Goal: Use online tool/utility: Utilize a website feature to perform a specific function

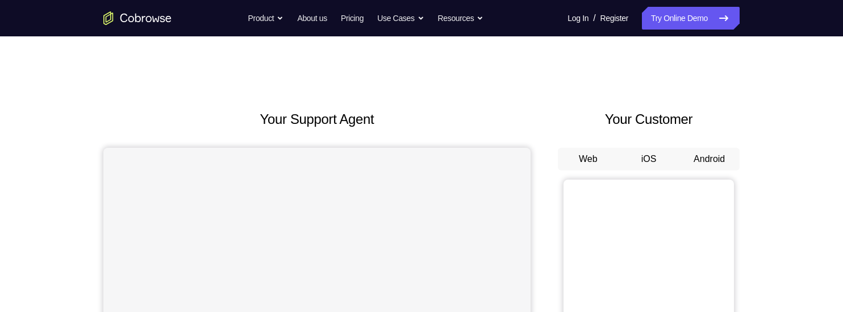
click at [716, 161] on button "Android" at bounding box center [709, 159] width 61 height 23
click at [712, 158] on button "Android" at bounding box center [709, 159] width 61 height 23
click at [713, 153] on button "Android" at bounding box center [709, 159] width 61 height 23
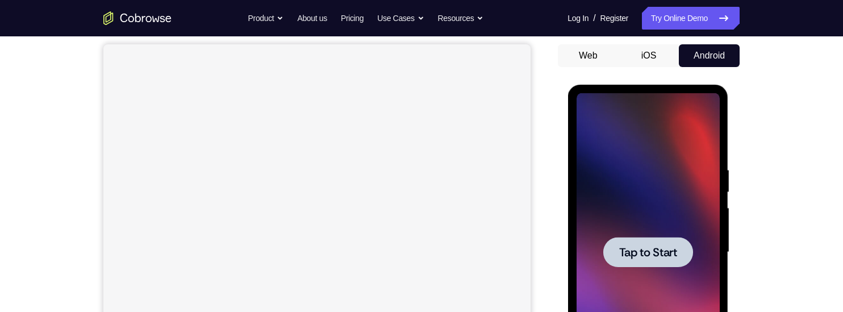
click at [657, 179] on div at bounding box center [647, 252] width 143 height 318
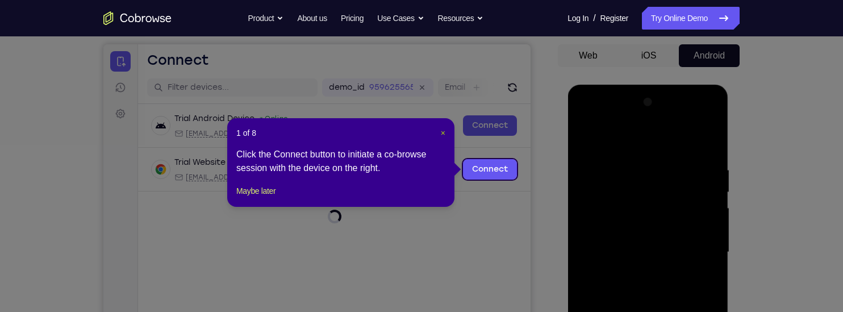
click at [442, 136] on span "×" at bounding box center [443, 132] width 5 height 9
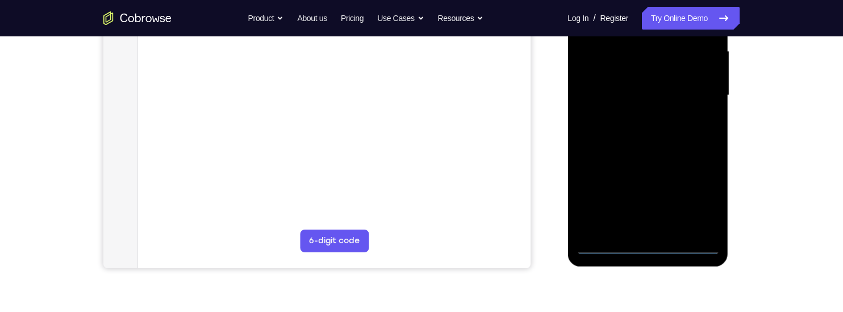
scroll to position [253, 0]
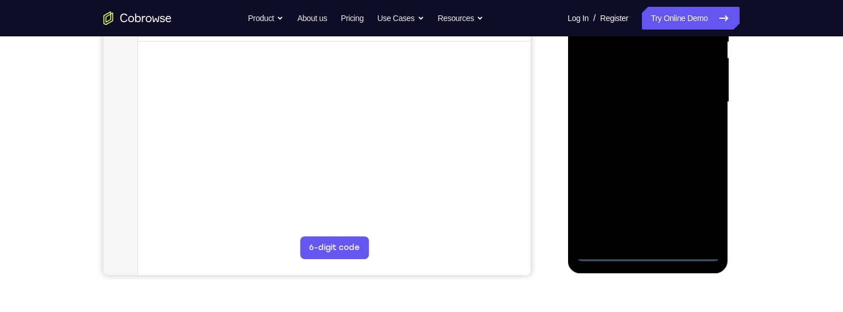
click at [650, 257] on div at bounding box center [647, 102] width 143 height 318
click at [698, 204] on div at bounding box center [647, 102] width 143 height 318
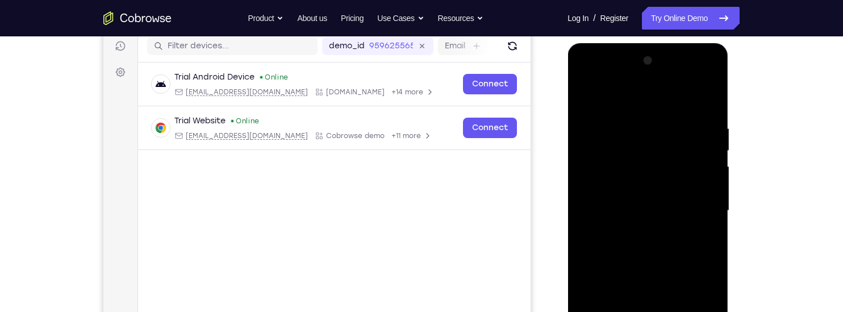
scroll to position [142, 0]
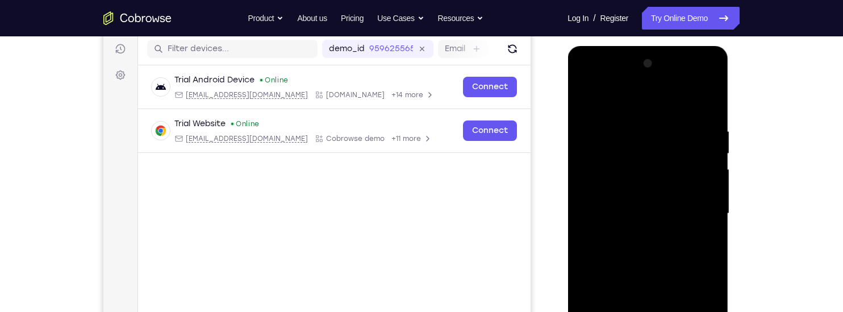
click at [630, 106] on div at bounding box center [647, 214] width 143 height 318
click at [699, 210] on div at bounding box center [647, 214] width 143 height 318
click at [637, 233] on div at bounding box center [647, 214] width 143 height 318
click at [667, 210] on div at bounding box center [647, 214] width 143 height 318
click at [630, 195] on div at bounding box center [647, 214] width 143 height 318
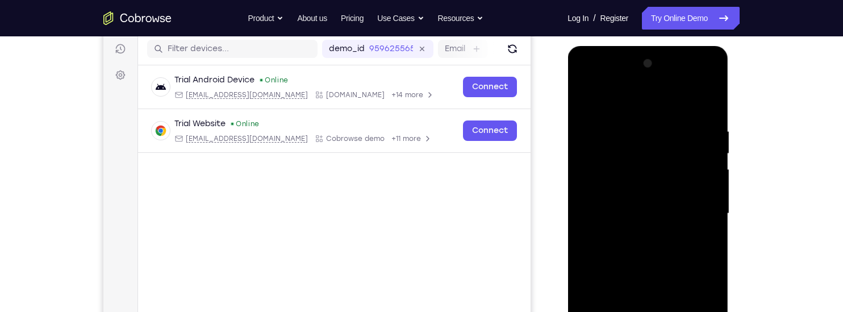
click at [646, 217] on div at bounding box center [647, 214] width 143 height 318
click at [666, 252] on div at bounding box center [647, 214] width 143 height 318
click at [687, 251] on div at bounding box center [647, 214] width 143 height 318
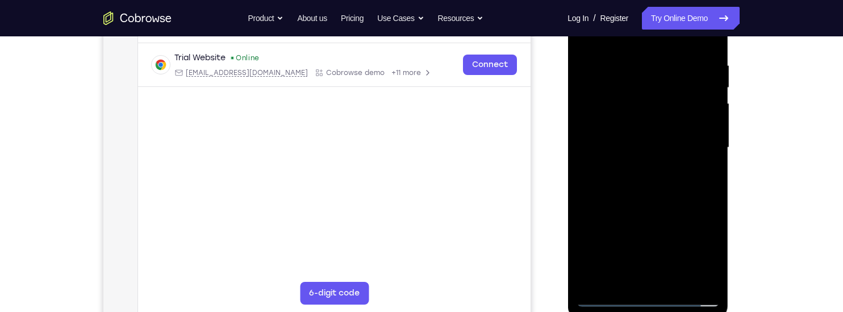
scroll to position [211, 0]
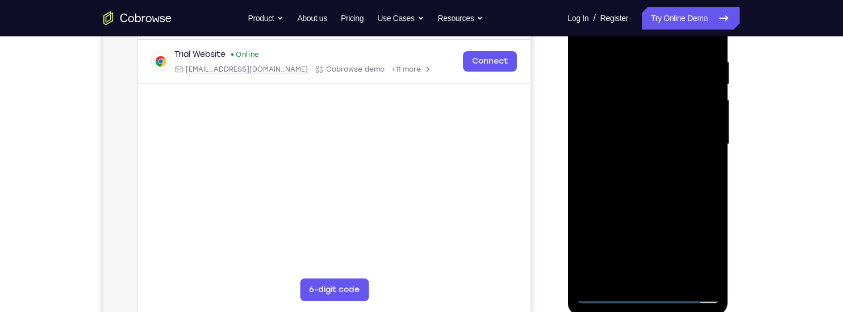
click at [647, 191] on div at bounding box center [647, 144] width 143 height 318
click at [676, 278] on div at bounding box center [647, 144] width 143 height 318
click at [653, 204] on div at bounding box center [647, 144] width 143 height 318
click at [653, 172] on div at bounding box center [647, 144] width 143 height 318
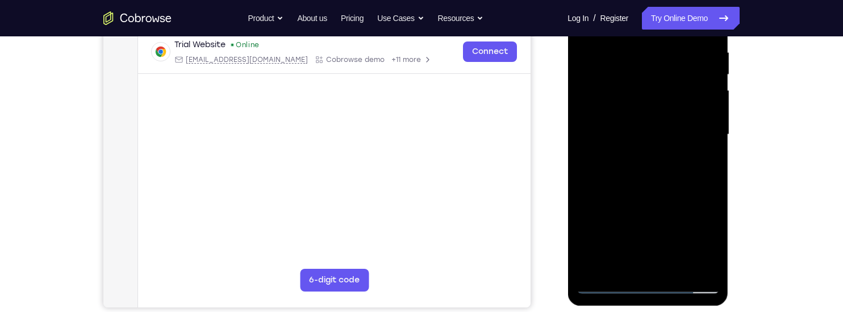
scroll to position [223, 0]
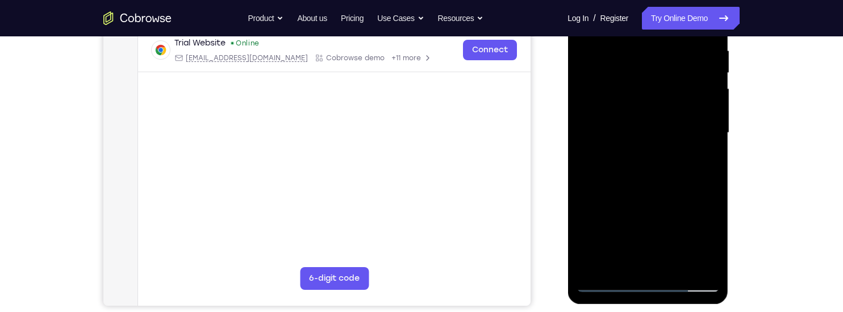
click at [704, 162] on div at bounding box center [647, 133] width 143 height 318
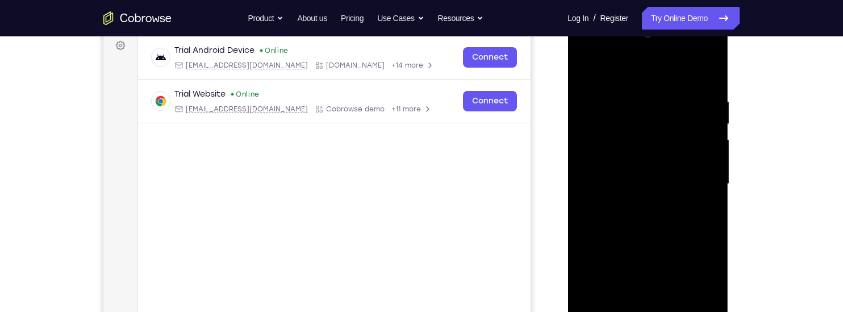
scroll to position [132, 0]
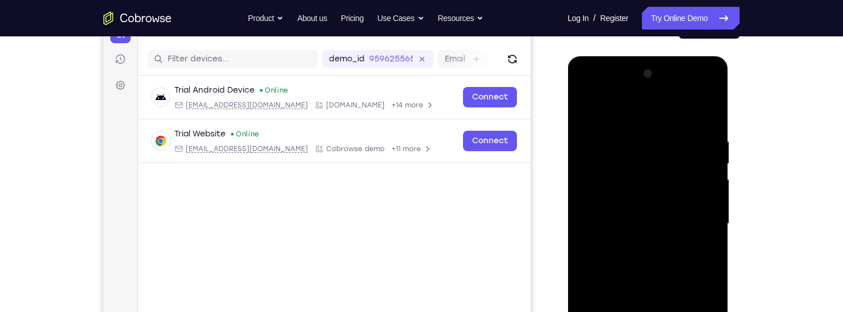
click at [586, 108] on div at bounding box center [647, 224] width 143 height 318
click at [669, 241] on div at bounding box center [647, 224] width 143 height 318
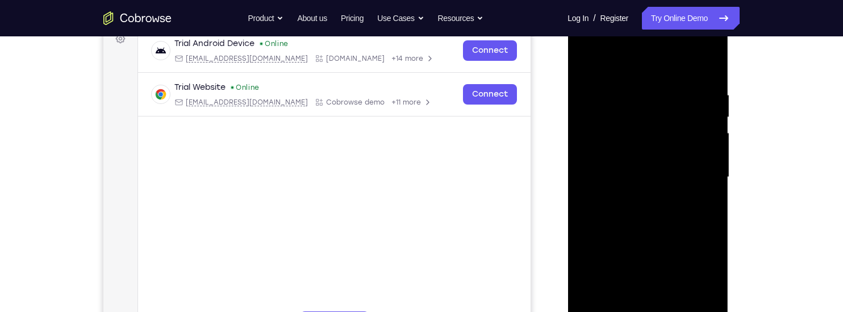
scroll to position [228, 0]
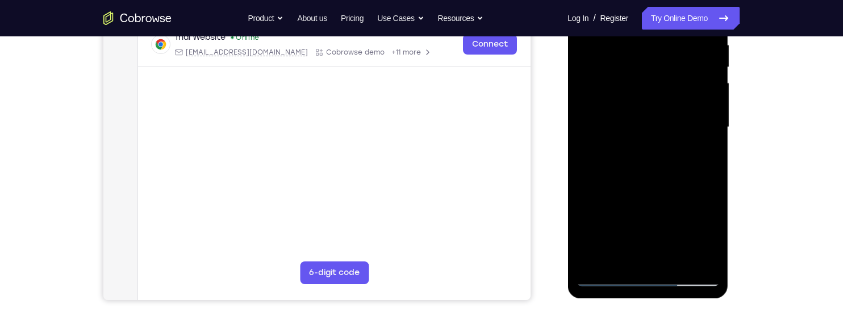
click at [707, 160] on div at bounding box center [647, 127] width 143 height 318
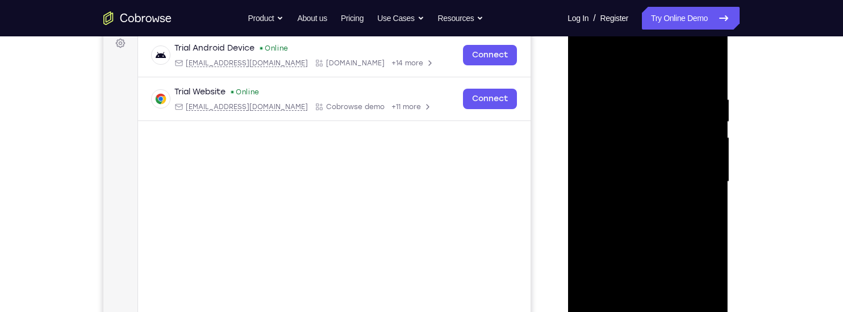
scroll to position [126, 0]
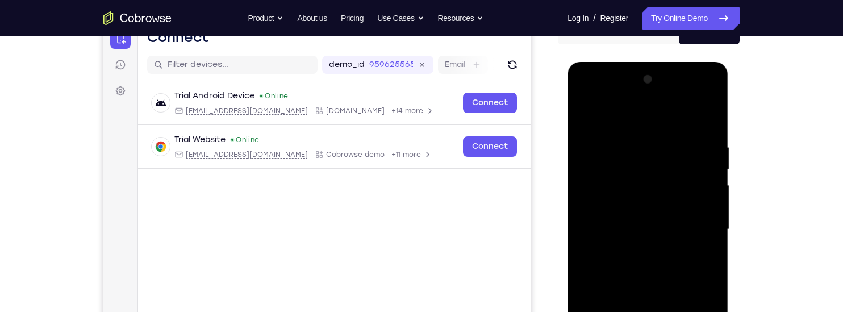
click at [586, 114] on div at bounding box center [647, 229] width 143 height 318
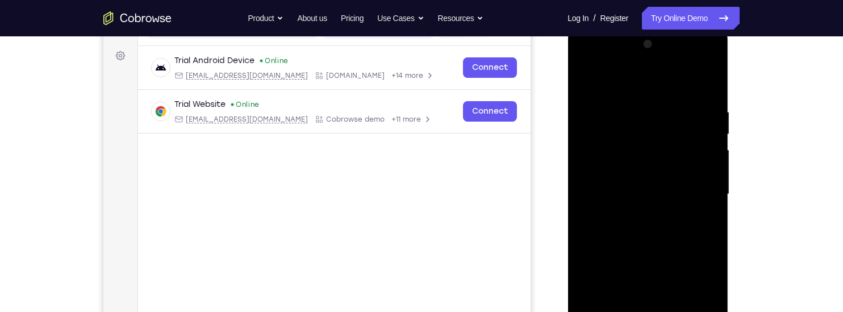
scroll to position [191, 0]
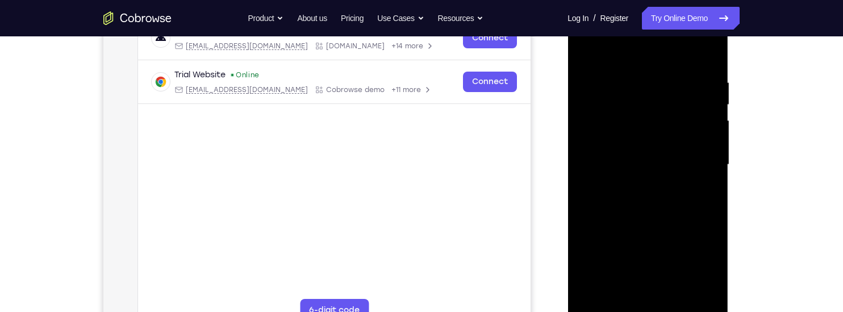
click at [657, 186] on div at bounding box center [647, 165] width 143 height 318
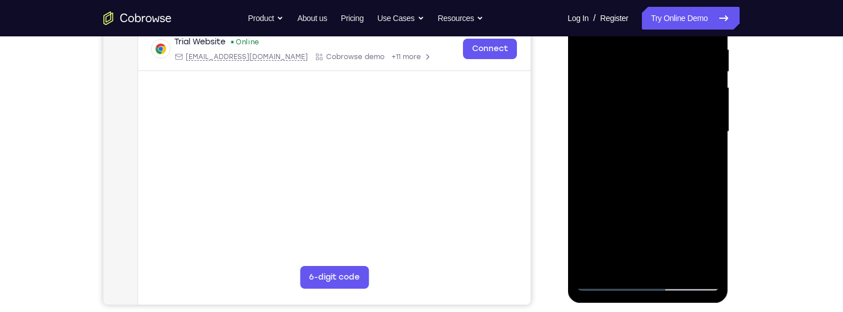
scroll to position [226, 0]
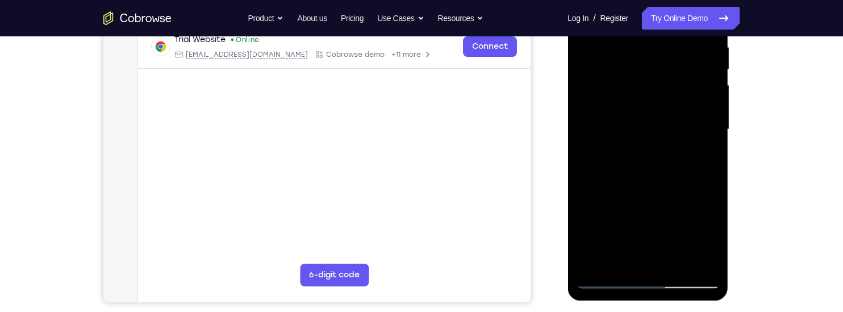
click at [623, 259] on div at bounding box center [647, 129] width 143 height 318
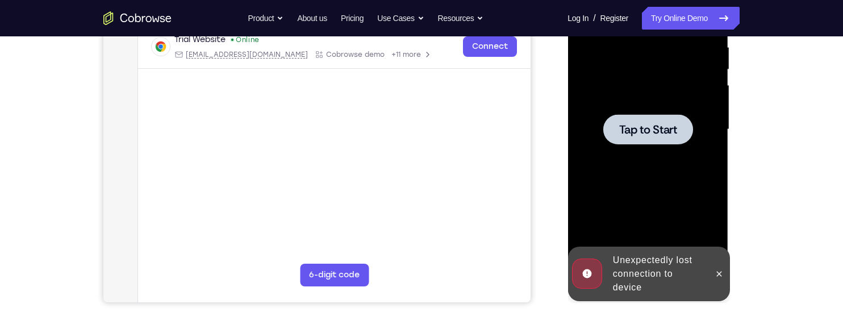
click at [601, 260] on div at bounding box center [647, 129] width 143 height 318
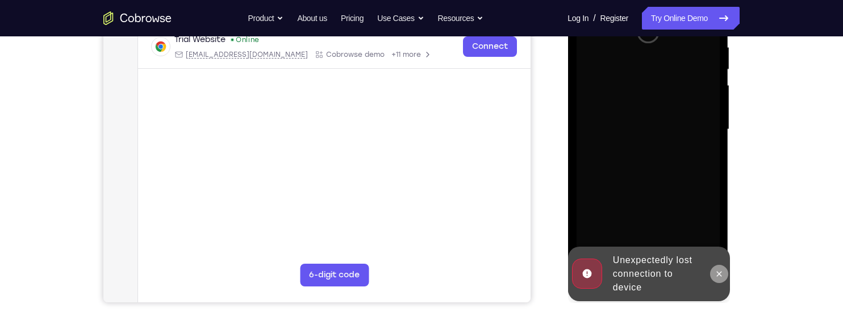
click at [724, 272] on button at bounding box center [718, 274] width 18 height 18
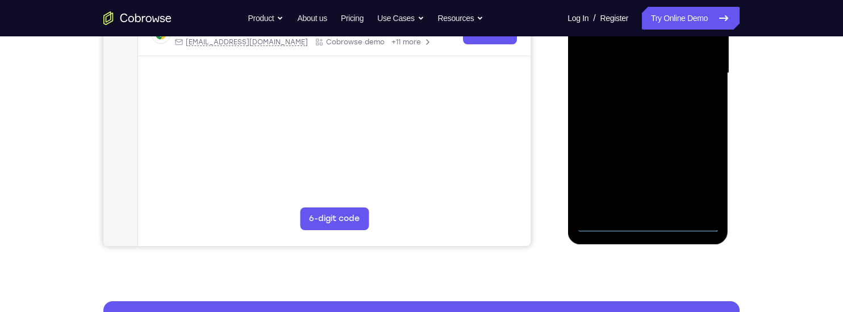
scroll to position [305, 0]
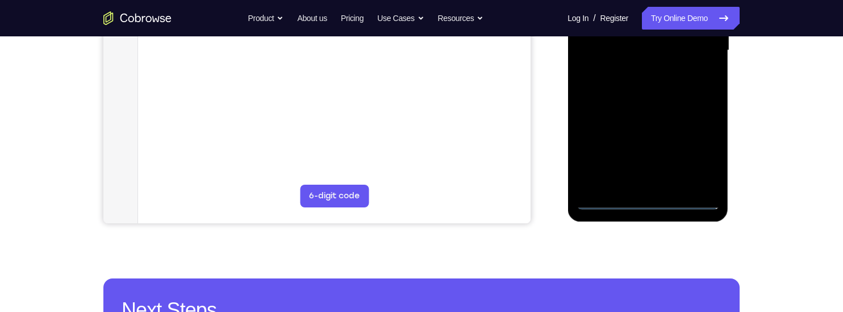
click at [648, 202] on div at bounding box center [647, 51] width 143 height 318
click at [702, 157] on div at bounding box center [647, 51] width 143 height 318
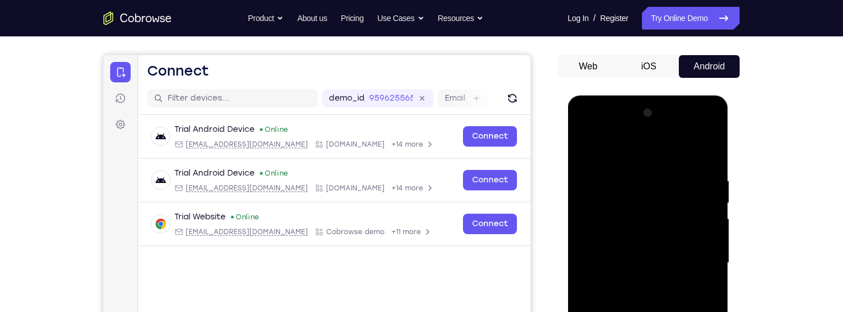
scroll to position [92, 0]
click at [625, 148] on div at bounding box center [647, 264] width 143 height 318
click at [699, 258] on div at bounding box center [647, 264] width 143 height 318
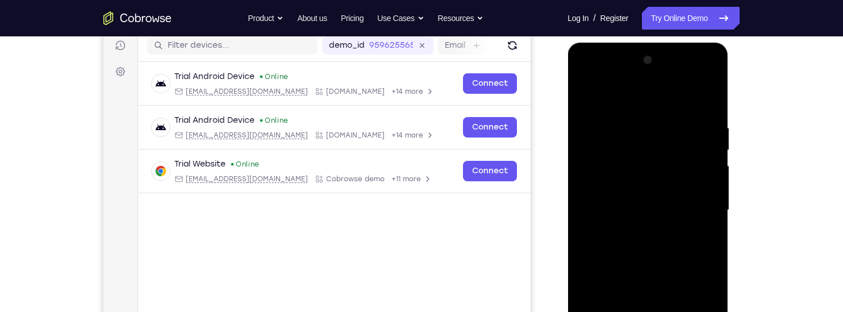
scroll to position [223, 0]
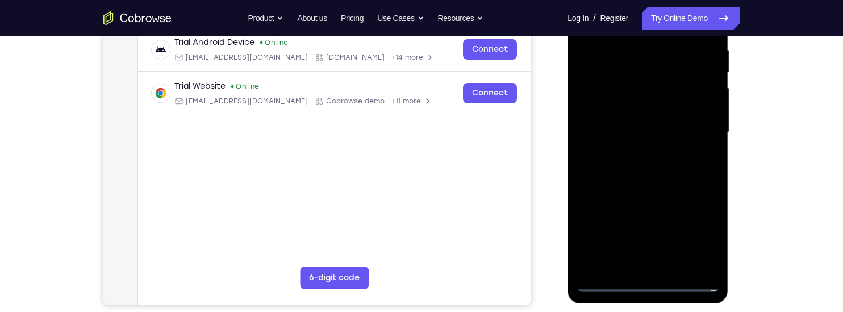
click at [633, 153] on div at bounding box center [647, 132] width 143 height 318
click at [694, 128] on div at bounding box center [647, 132] width 143 height 318
click at [645, 112] on div at bounding box center [647, 132] width 143 height 318
click at [653, 133] on div at bounding box center [647, 132] width 143 height 318
click at [689, 176] on div at bounding box center [647, 132] width 143 height 318
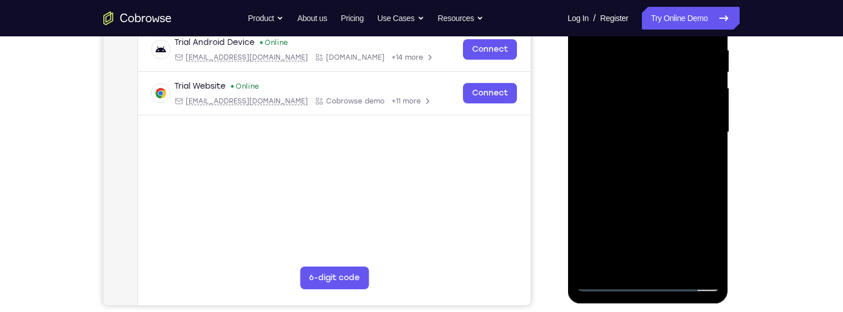
click at [650, 177] on div at bounding box center [647, 132] width 143 height 318
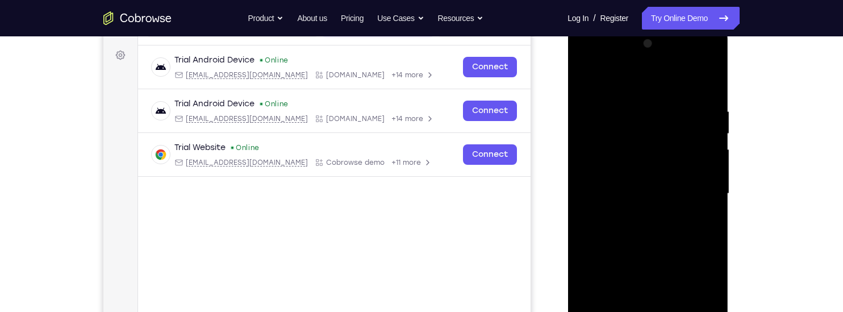
scroll to position [160, 0]
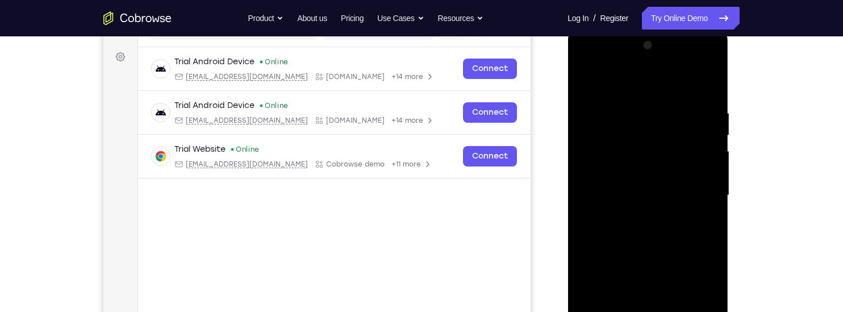
click at [633, 102] on div at bounding box center [647, 195] width 143 height 318
click at [700, 83] on div at bounding box center [647, 195] width 143 height 318
click at [703, 88] on div at bounding box center [647, 195] width 143 height 318
click at [675, 112] on div at bounding box center [647, 195] width 143 height 318
click at [706, 236] on div at bounding box center [647, 195] width 143 height 318
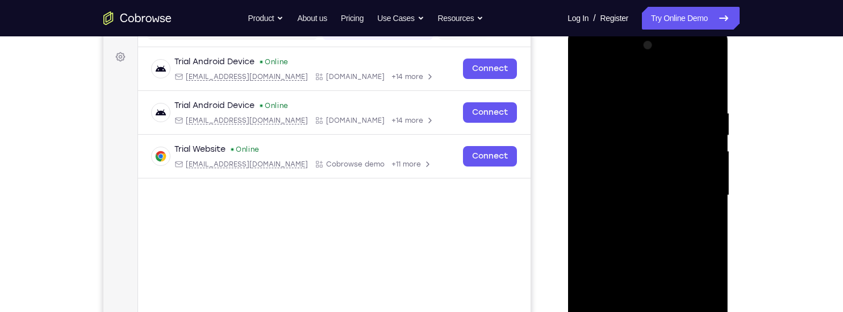
click at [705, 223] on div at bounding box center [647, 195] width 143 height 318
click at [705, 86] on div at bounding box center [647, 195] width 143 height 318
click at [705, 88] on div at bounding box center [647, 195] width 143 height 318
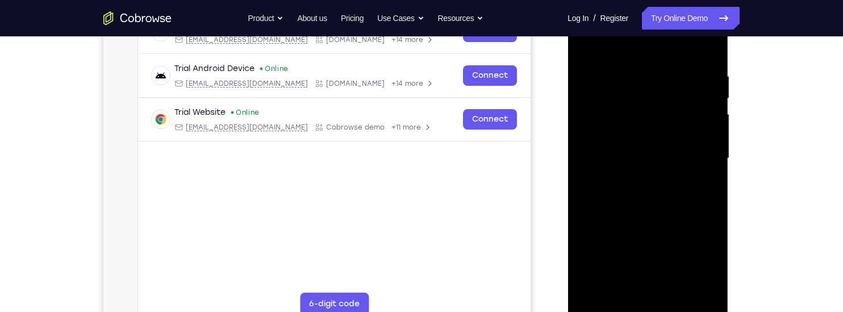
scroll to position [240, 0]
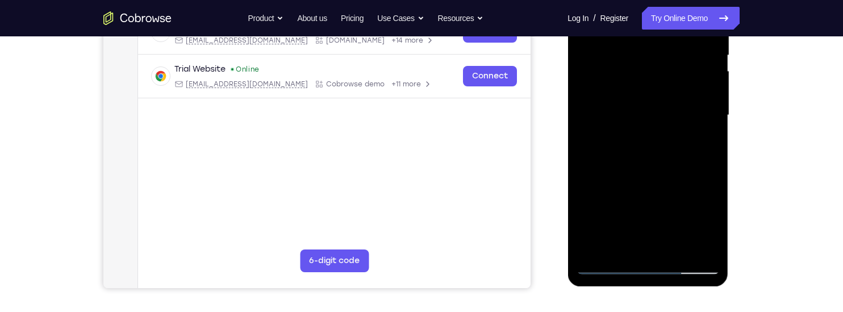
click at [676, 249] on div at bounding box center [647, 115] width 143 height 318
click at [666, 175] on div at bounding box center [647, 115] width 143 height 318
click at [679, 84] on div at bounding box center [647, 115] width 143 height 318
click at [675, 226] on div at bounding box center [647, 115] width 143 height 318
click at [662, 223] on div at bounding box center [647, 115] width 143 height 318
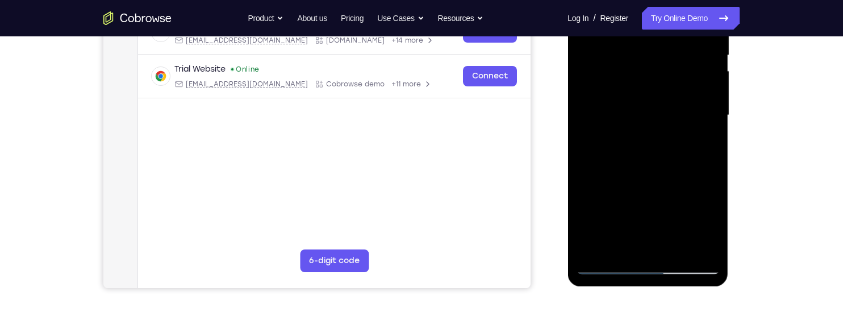
click at [708, 225] on div at bounding box center [647, 115] width 143 height 318
click at [707, 225] on div at bounding box center [647, 115] width 143 height 318
click at [702, 145] on div at bounding box center [647, 115] width 143 height 318
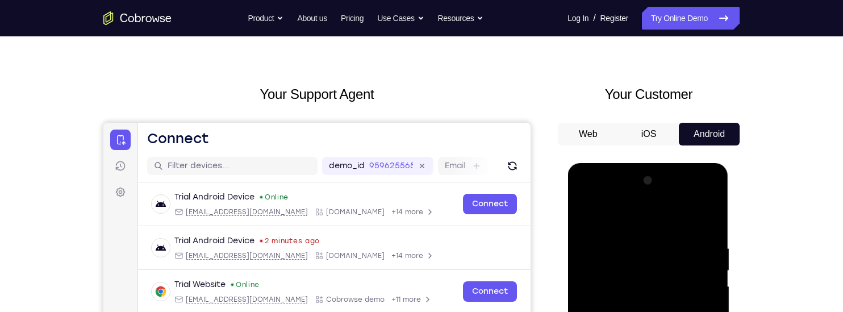
scroll to position [24, 0]
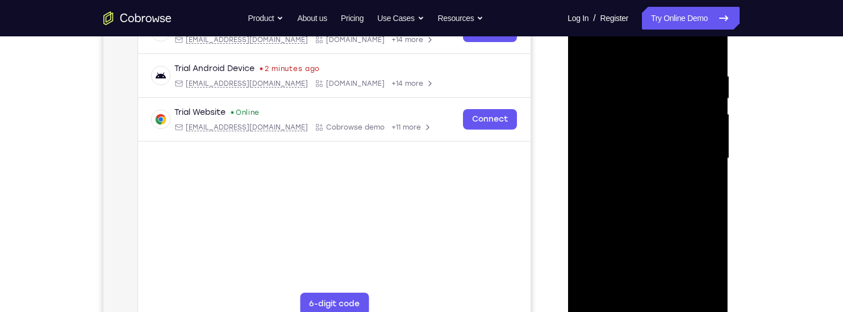
scroll to position [198, 0]
click at [658, 202] on div at bounding box center [647, 158] width 143 height 318
click at [708, 266] on div at bounding box center [647, 158] width 143 height 318
click at [704, 190] on div at bounding box center [647, 158] width 143 height 318
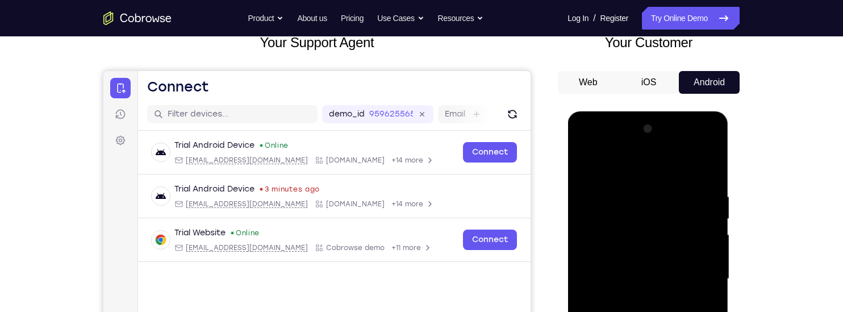
scroll to position [70, 0]
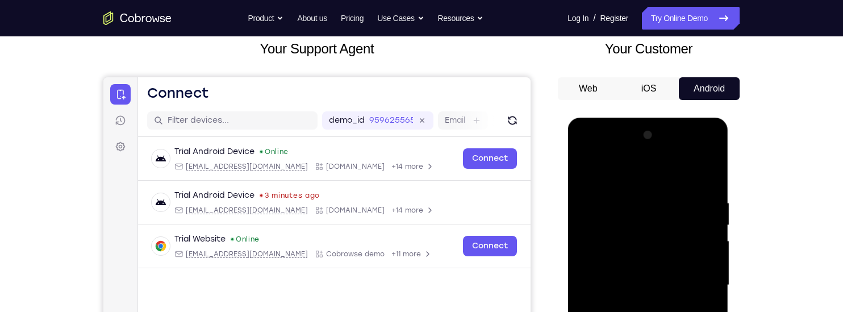
click at [584, 172] on div at bounding box center [647, 285] width 143 height 318
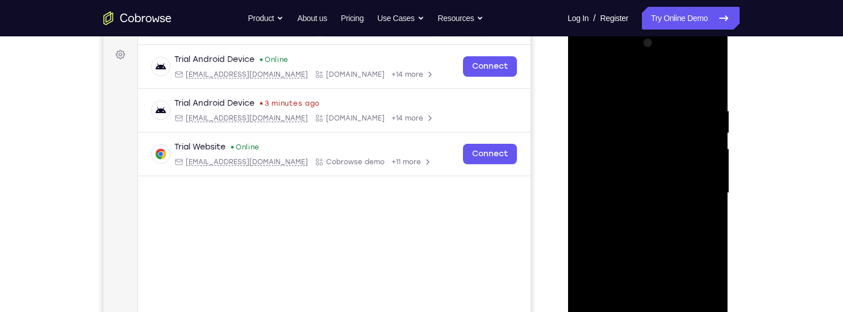
scroll to position [158, 0]
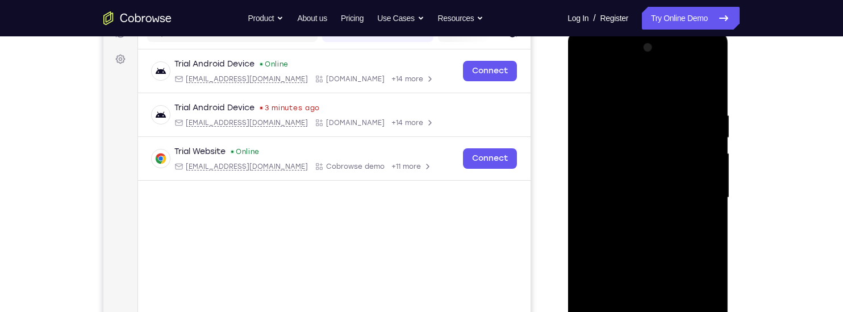
click at [587, 78] on div at bounding box center [647, 198] width 143 height 318
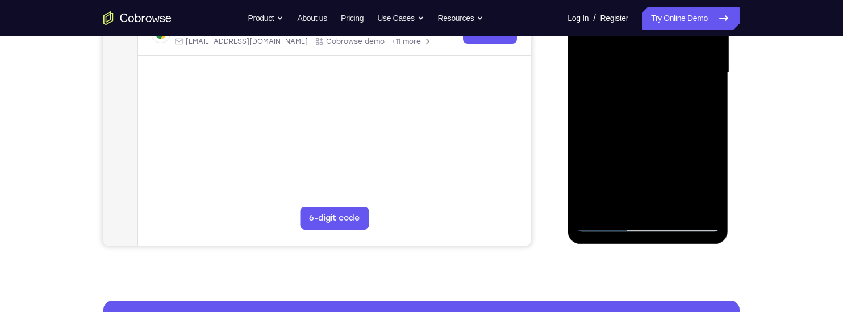
scroll to position [300, 0]
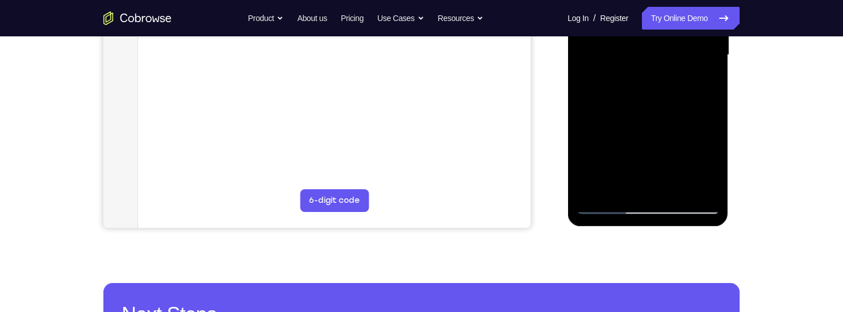
click at [701, 190] on div at bounding box center [647, 55] width 143 height 318
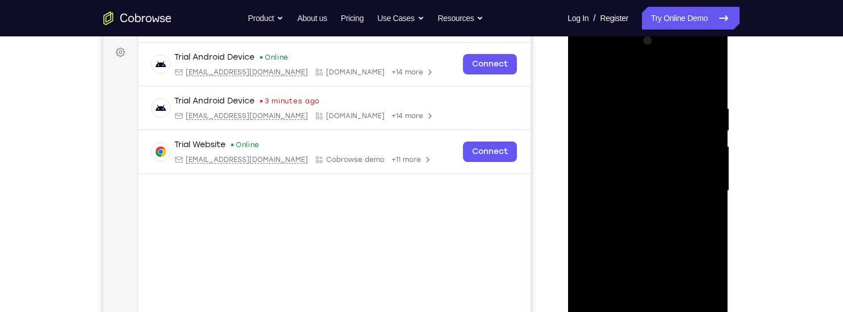
scroll to position [164, 0]
click at [583, 114] on div at bounding box center [647, 191] width 143 height 318
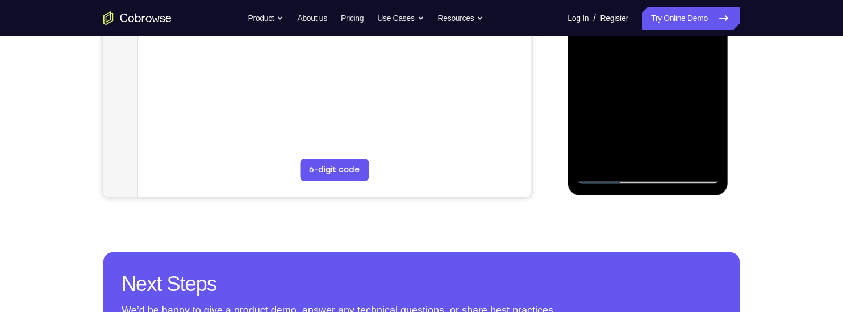
scroll to position [332, 0]
click at [597, 152] on div at bounding box center [647, 24] width 143 height 318
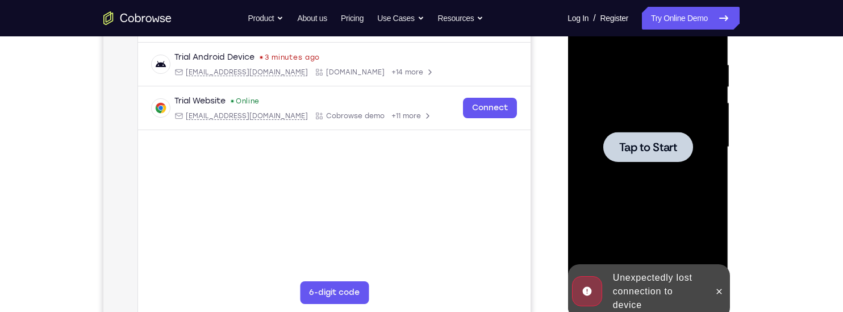
scroll to position [207, 0]
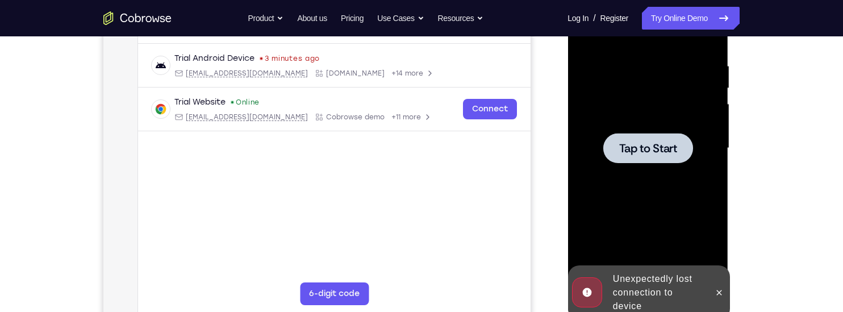
click at [673, 151] on span "Tap to Start" at bounding box center [648, 148] width 58 height 11
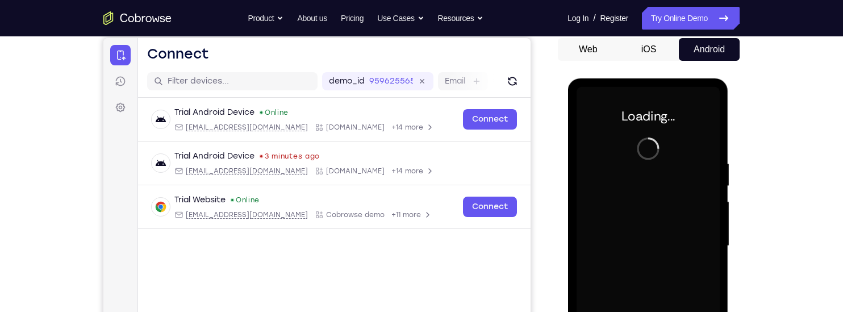
scroll to position [109, 0]
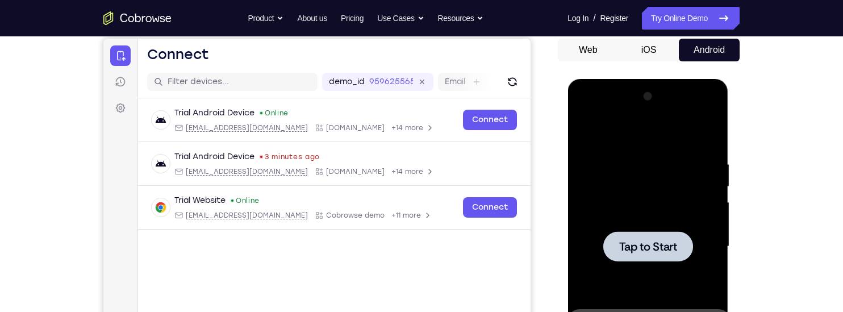
click at [667, 162] on div at bounding box center [647, 246] width 143 height 318
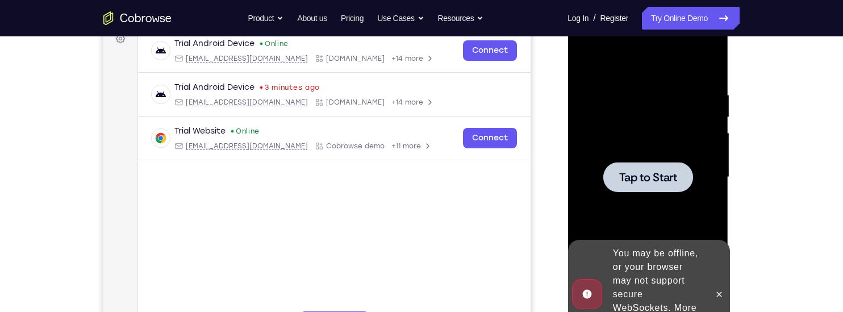
scroll to position [203, 0]
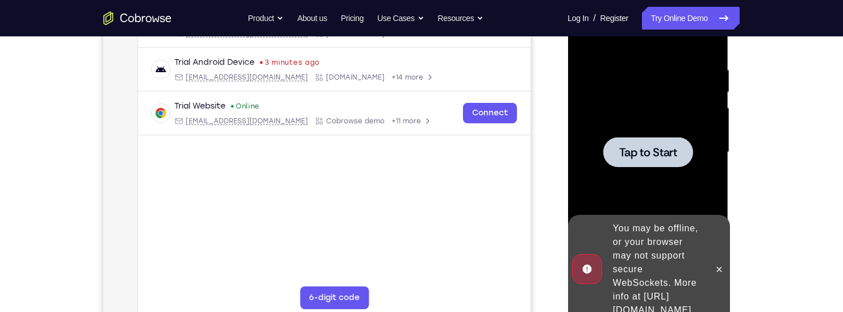
click at [667, 153] on span "Tap to Start" at bounding box center [648, 152] width 58 height 11
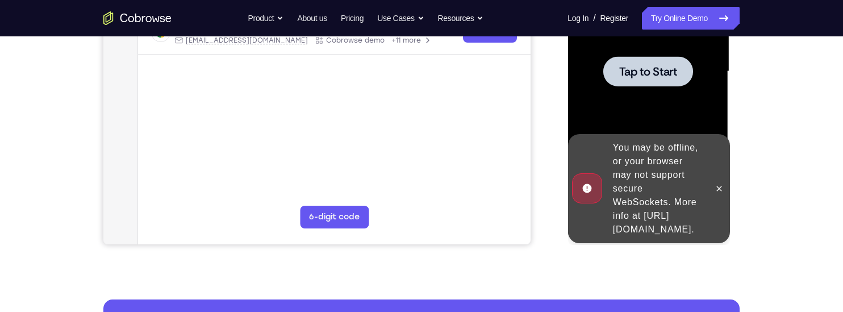
scroll to position [283, 0]
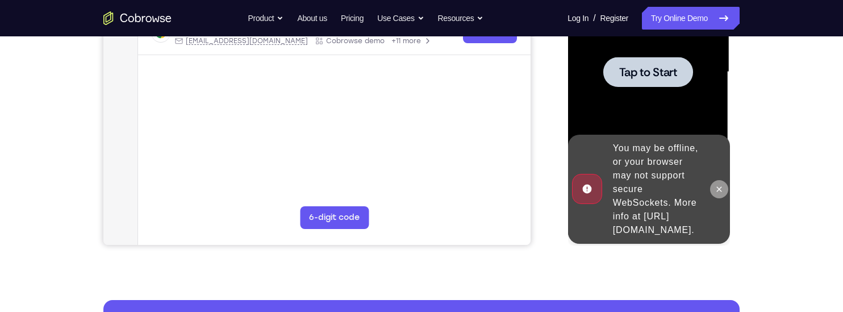
click at [721, 185] on icon at bounding box center [718, 189] width 9 height 9
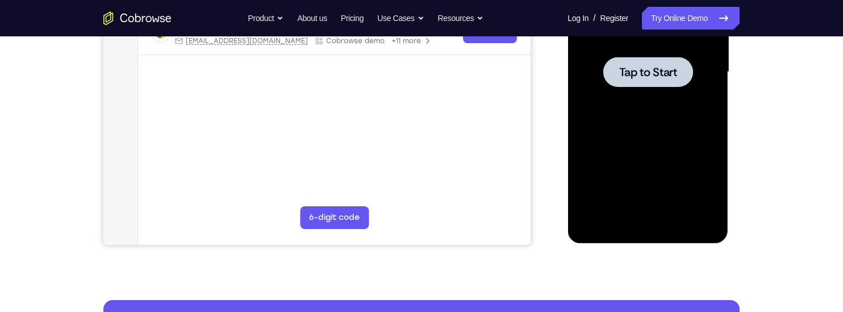
click at [671, 73] on span "Tap to Start" at bounding box center [648, 71] width 58 height 11
click at [627, 78] on span "Tap to Start" at bounding box center [648, 71] width 58 height 11
click at [630, 76] on span "Tap to Start" at bounding box center [648, 71] width 58 height 11
click at [625, 81] on div at bounding box center [648, 72] width 90 height 30
click at [624, 84] on div at bounding box center [648, 72] width 90 height 30
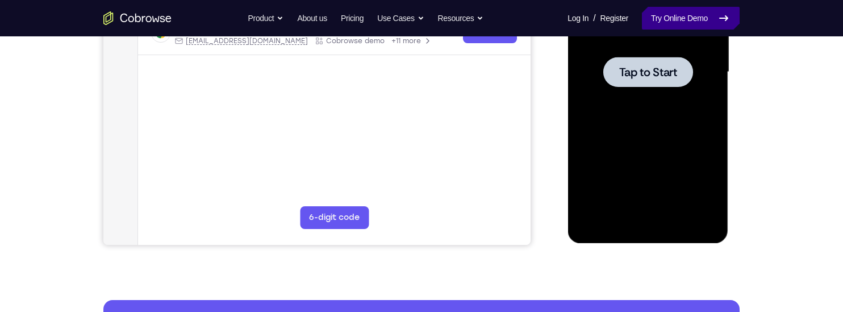
click at [669, 19] on link "Try Online Demo" at bounding box center [691, 18] width 98 height 23
click at [650, 76] on span "Tap to Start" at bounding box center [648, 71] width 58 height 11
click at [636, 123] on div at bounding box center [647, 72] width 143 height 318
click at [675, 100] on div at bounding box center [647, 72] width 143 height 318
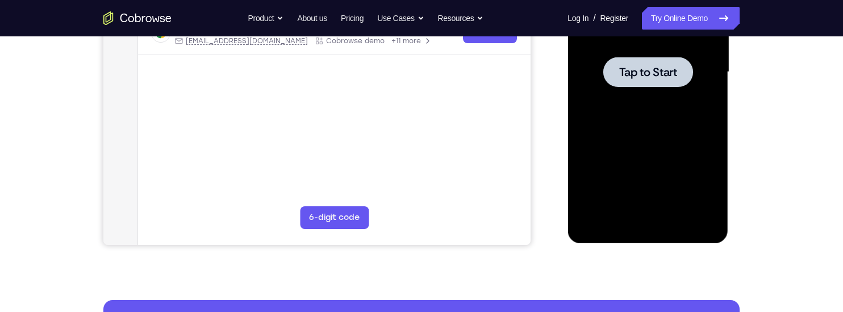
click at [659, 66] on span "Tap to Start" at bounding box center [648, 71] width 58 height 11
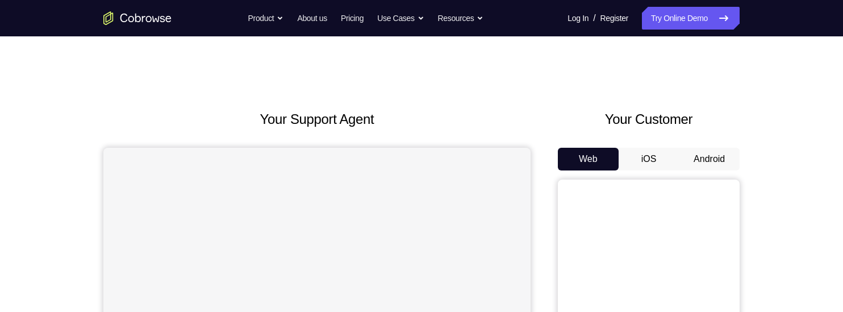
click at [714, 156] on button "Android" at bounding box center [709, 159] width 61 height 23
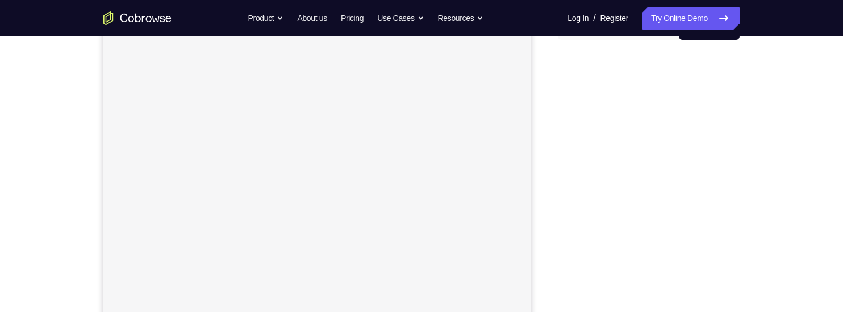
scroll to position [132, 0]
